Goal: Task Accomplishment & Management: Manage account settings

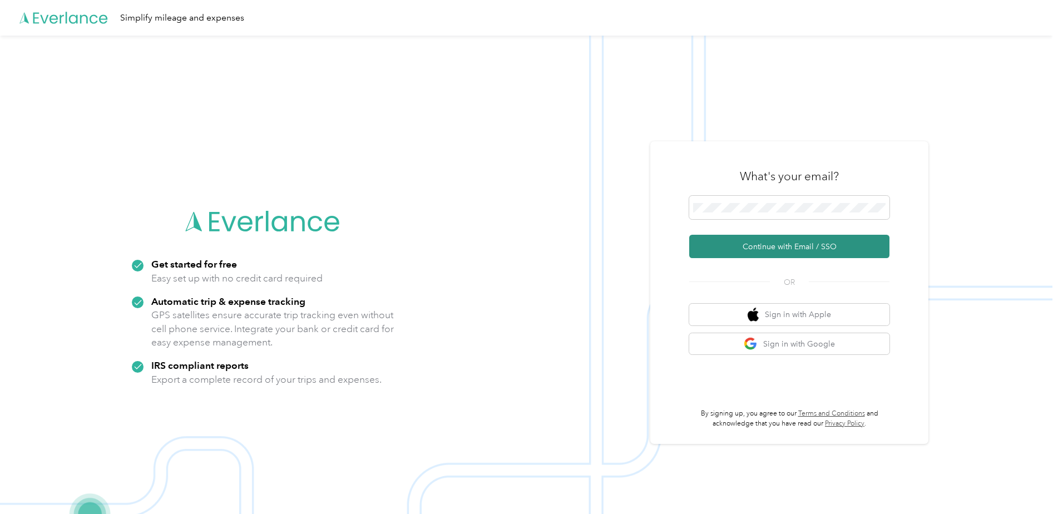
click at [740, 248] on button "Continue with Email / SSO" at bounding box center [789, 246] width 200 height 23
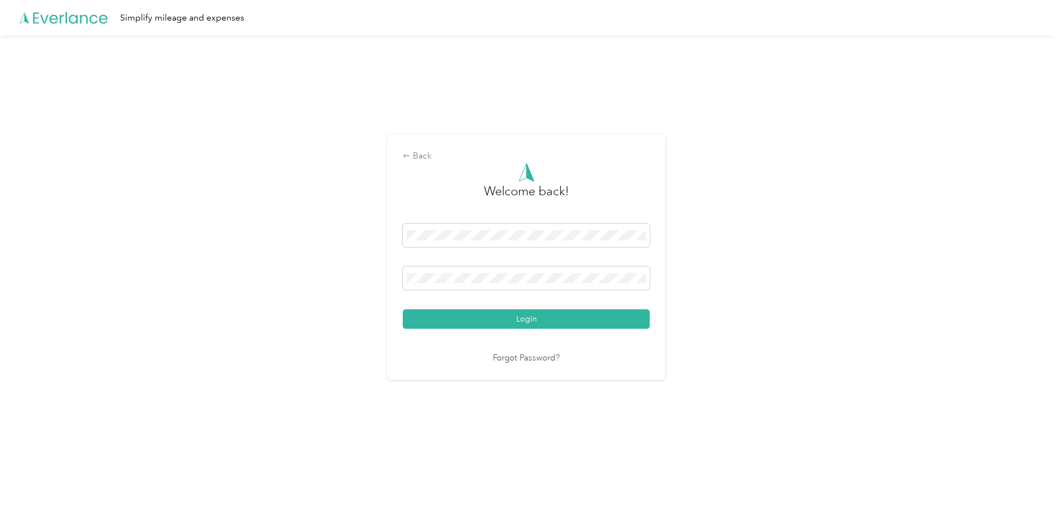
click at [403, 309] on button "Login" at bounding box center [526, 318] width 247 height 19
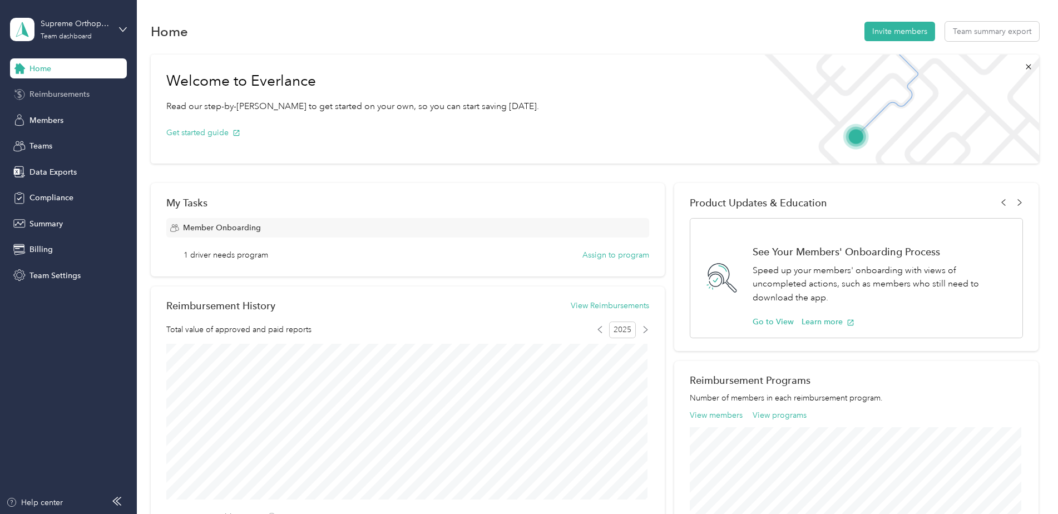
click at [33, 92] on span "Reimbursements" at bounding box center [59, 94] width 60 height 12
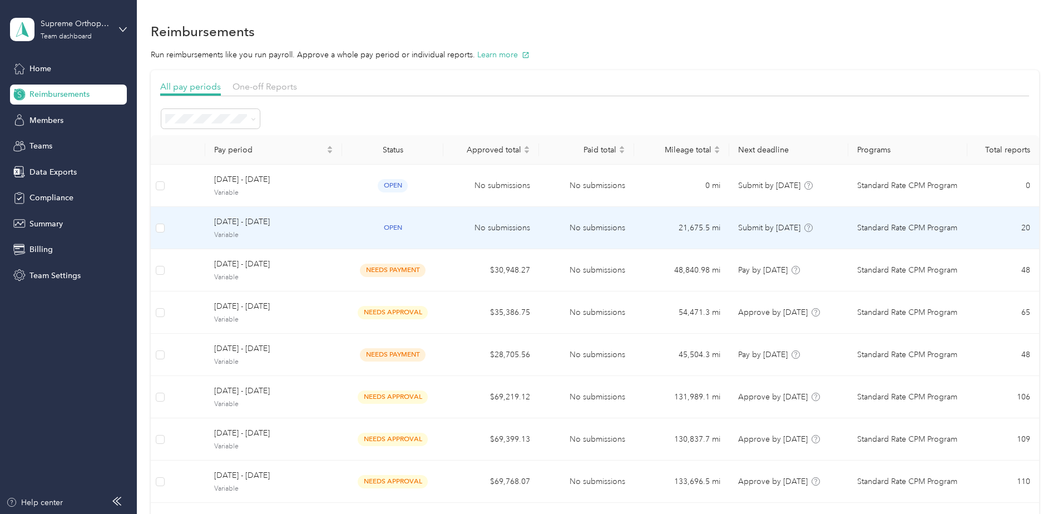
click at [253, 216] on span "[DATE] - [DATE]" at bounding box center [273, 222] width 119 height 12
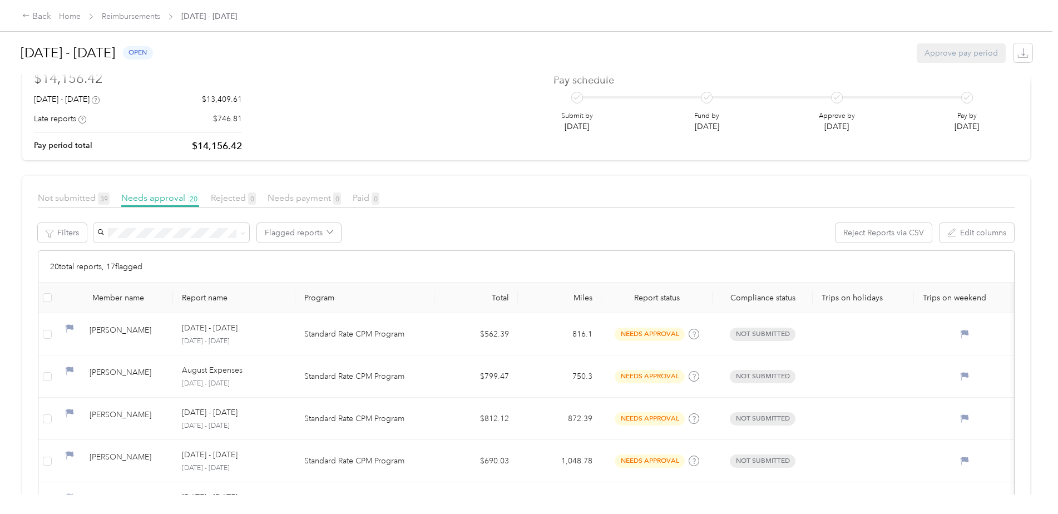
scroll to position [111, 0]
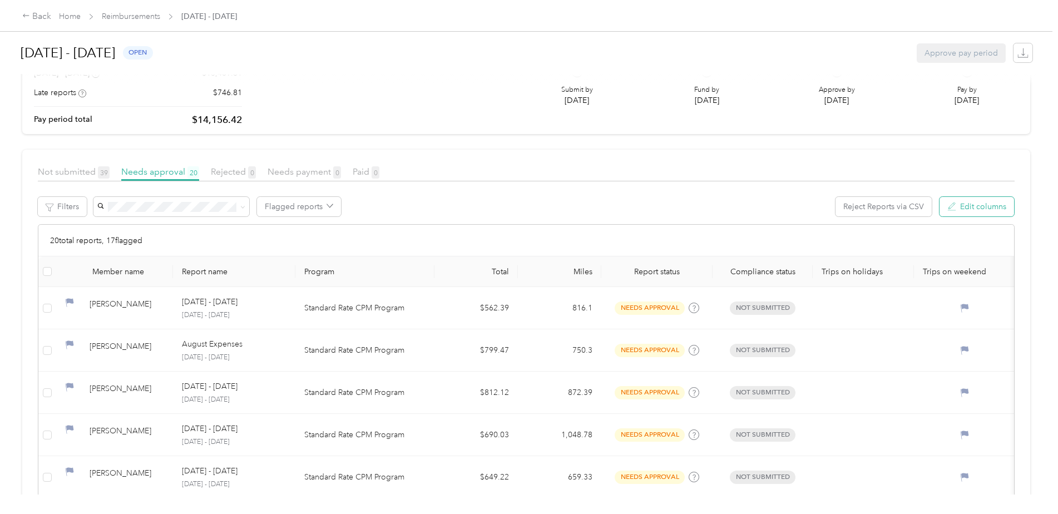
click at [955, 208] on button "Edit columns" at bounding box center [977, 206] width 75 height 19
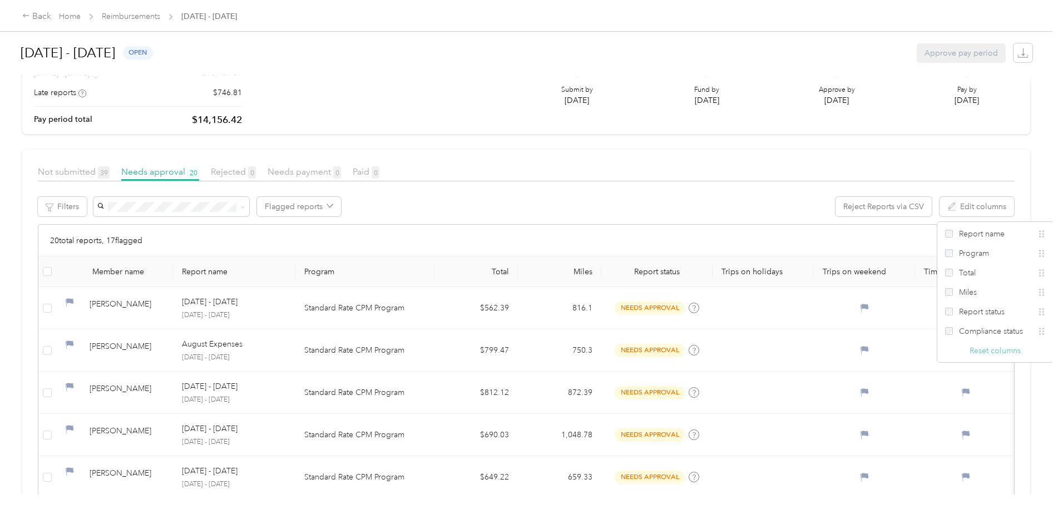
click at [982, 352] on button "Reset columns" at bounding box center [995, 351] width 51 height 12
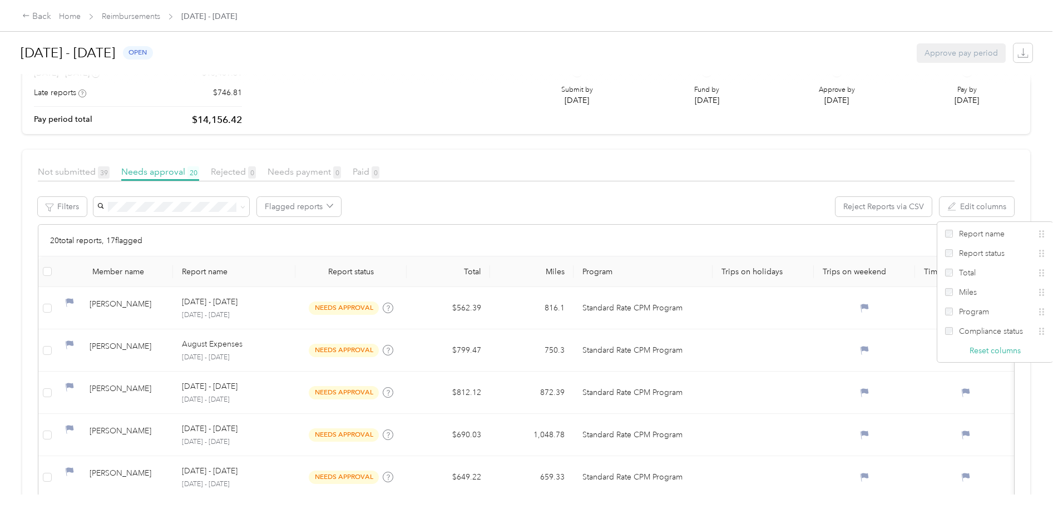
click at [757, 179] on div "Not submitted 39 Needs approval 20 Rejected 0 Needs payment 0 Paid 0" at bounding box center [526, 173] width 977 height 16
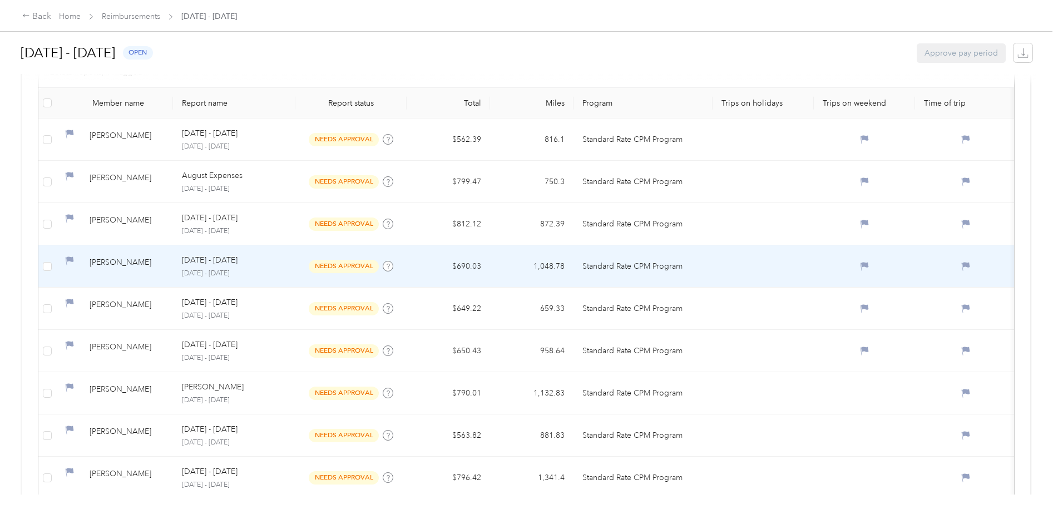
scroll to position [261, 0]
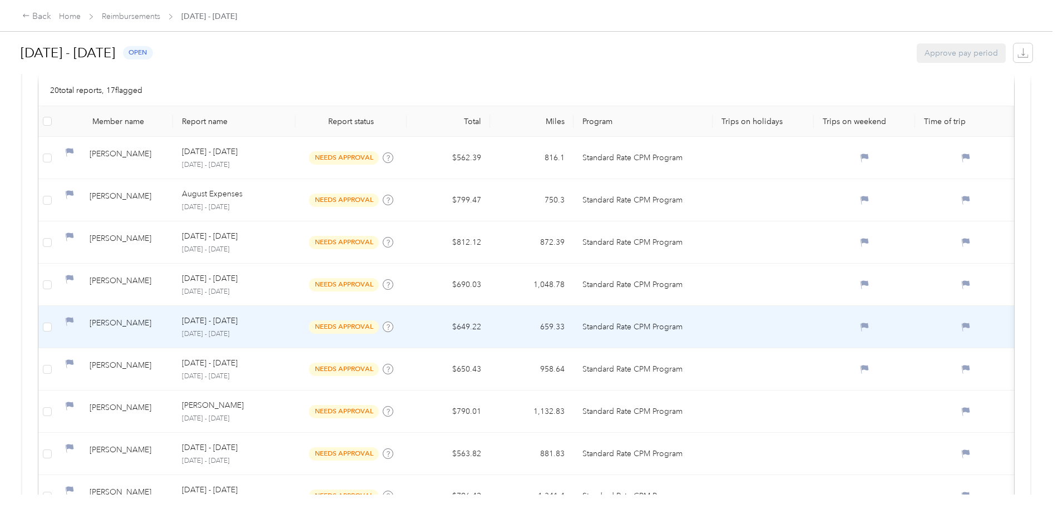
click at [105, 320] on div "[PERSON_NAME]" at bounding box center [127, 326] width 75 height 19
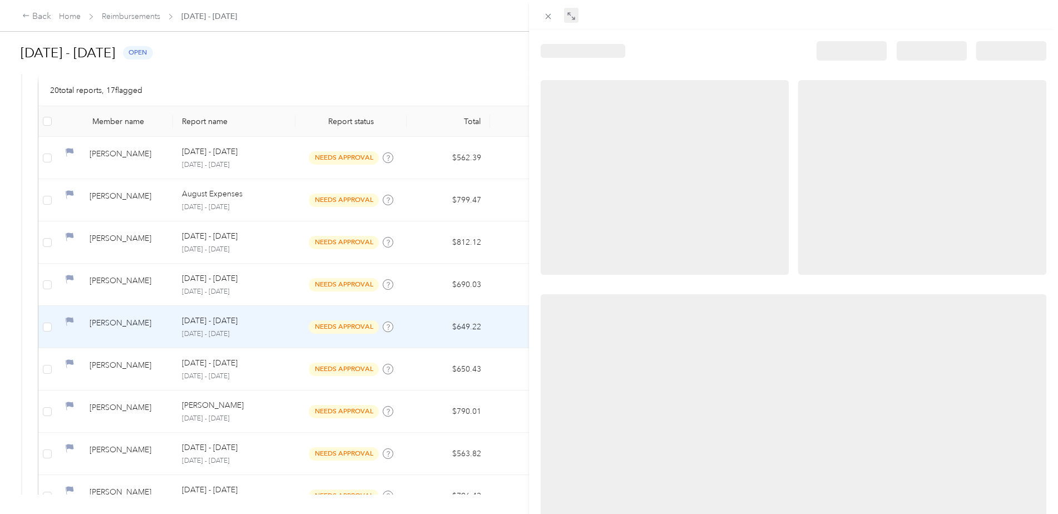
click at [575, 16] on icon at bounding box center [571, 16] width 9 height 9
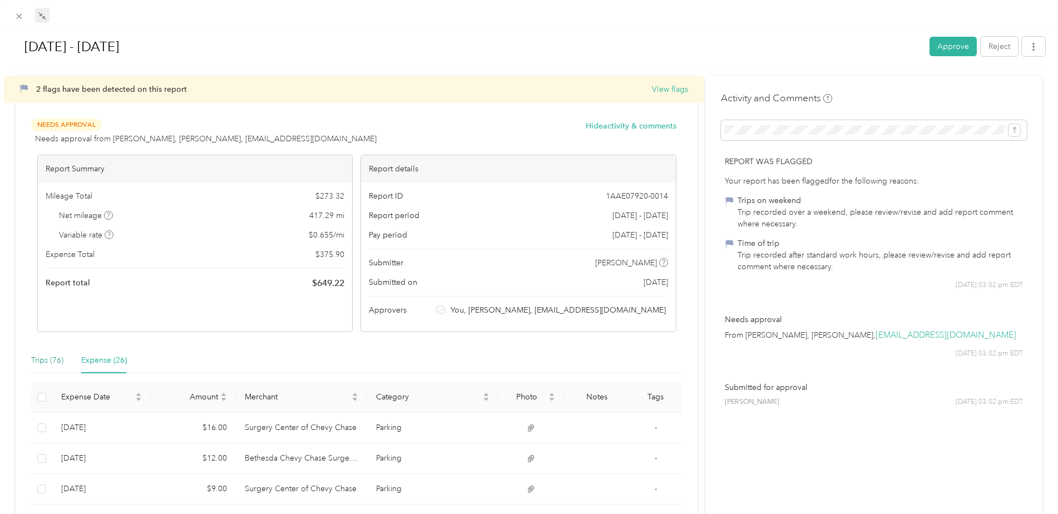
click at [38, 355] on div "Trips (76)" at bounding box center [47, 360] width 32 height 12
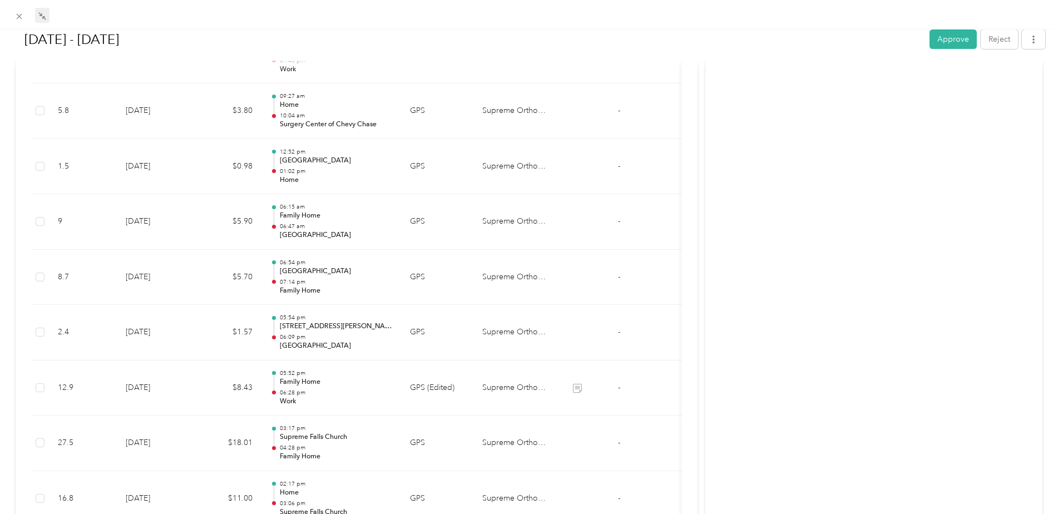
scroll to position [2043, 0]
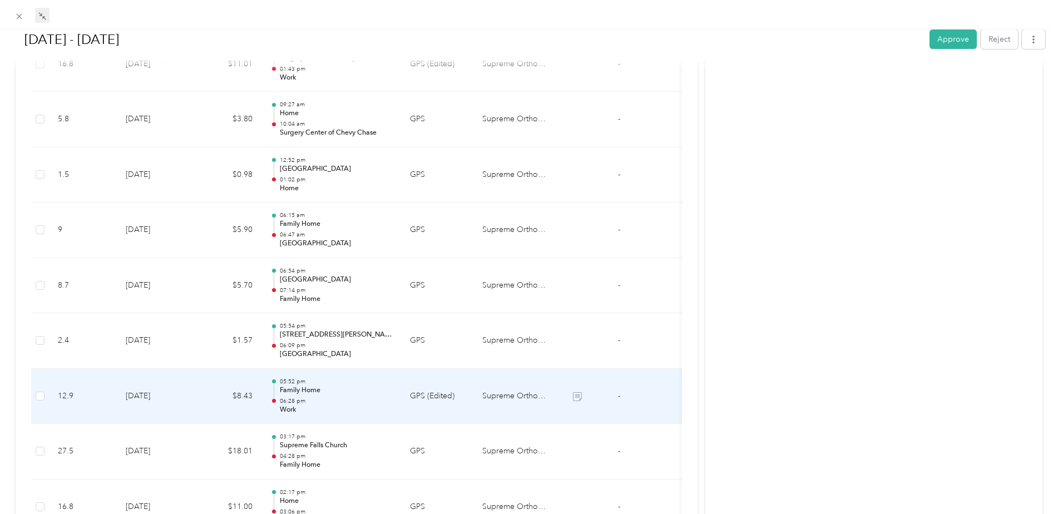
click at [290, 413] on p "Work" at bounding box center [336, 410] width 112 height 10
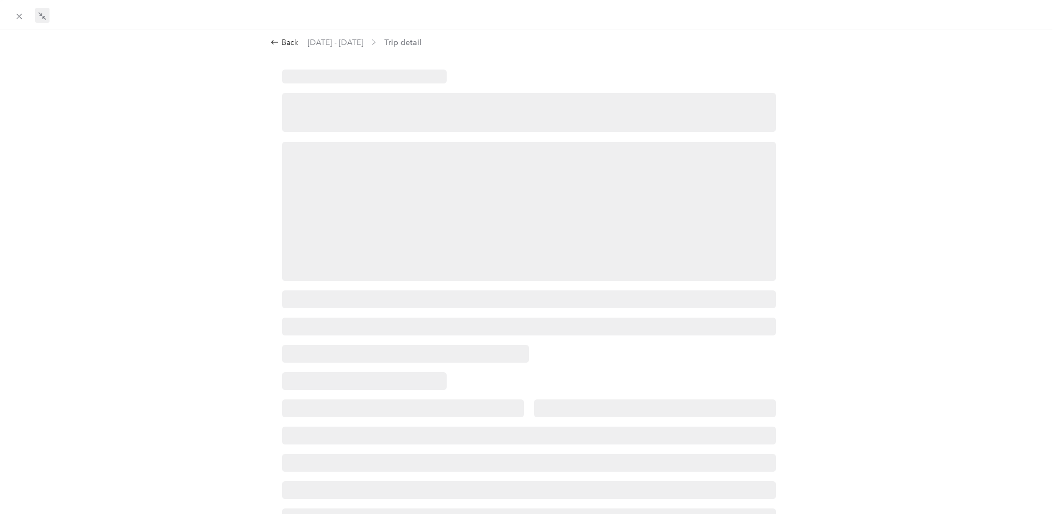
scroll to position [0, 0]
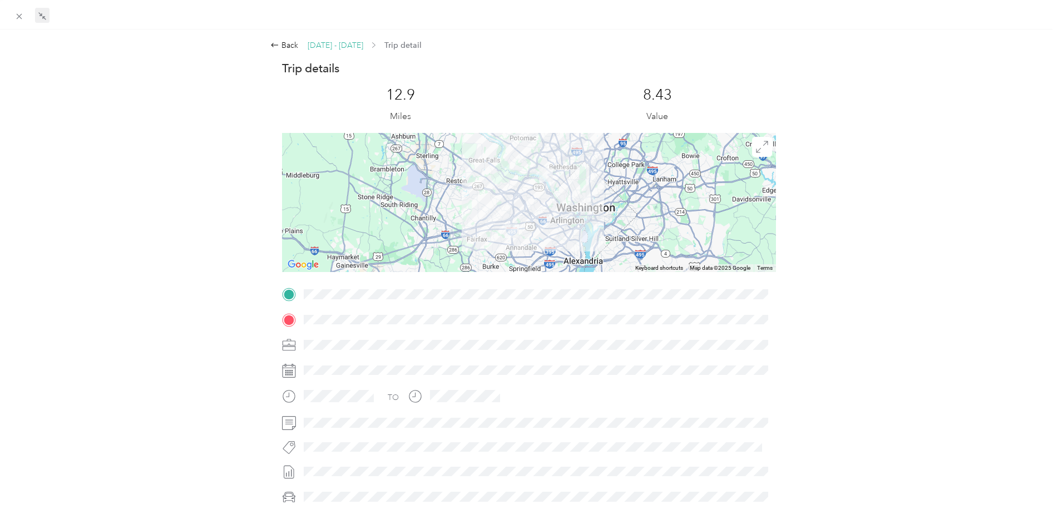
click at [331, 45] on span "[DATE] - [DATE]" at bounding box center [336, 45] width 56 height 12
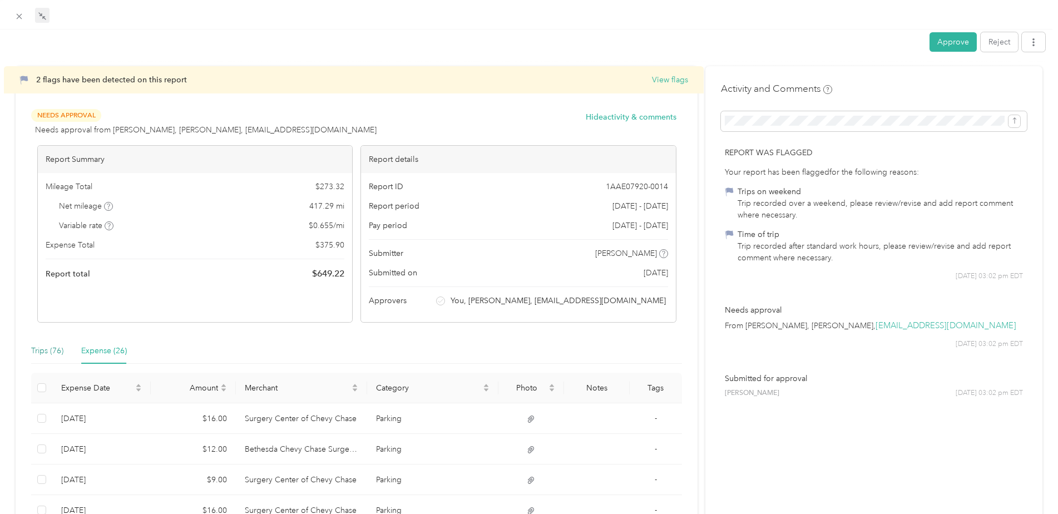
click at [33, 354] on div "Trips (76)" at bounding box center [47, 351] width 32 height 12
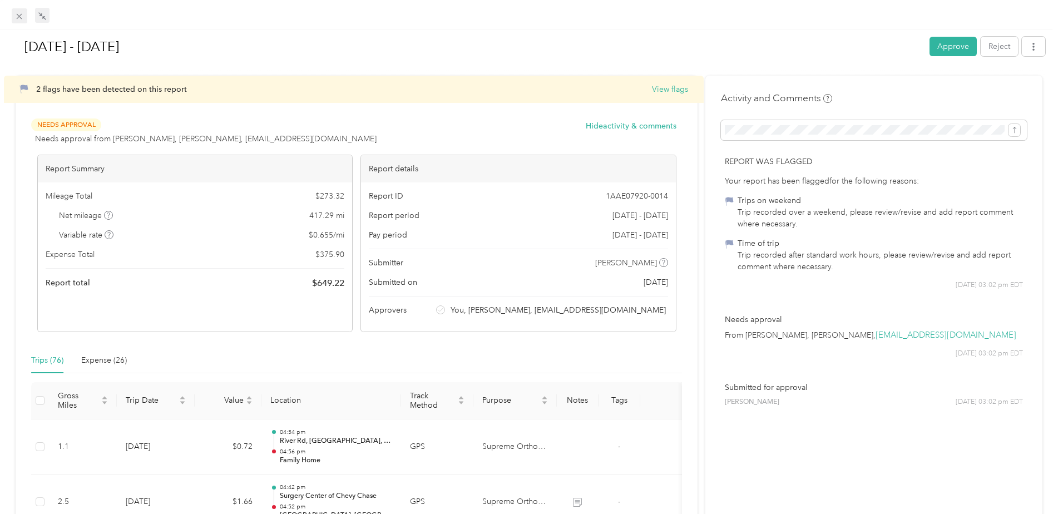
click at [19, 16] on icon at bounding box center [20, 17] width 6 height 6
